Goal: Information Seeking & Learning: Learn about a topic

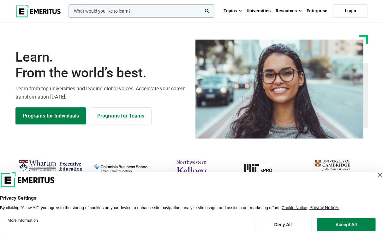
click at [96, 10] on input "woocommerce-product-search-field-0" at bounding box center [141, 10] width 146 height 13
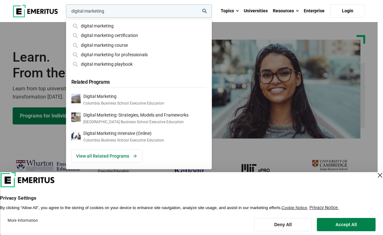
type input "digital marketing"
click at [65, 13] on button "search" at bounding box center [65, 13] width 0 height 0
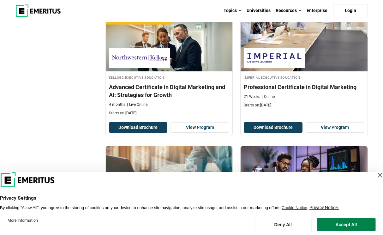
scroll to position [518, 0]
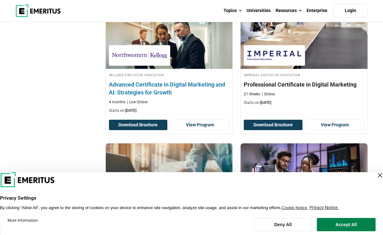
click at [130, 89] on h4 "Advanced Certificate in Digital Marketing and AI: Strategies for Growth" at bounding box center [169, 88] width 120 height 16
